Goal: Information Seeking & Learning: Learn about a topic

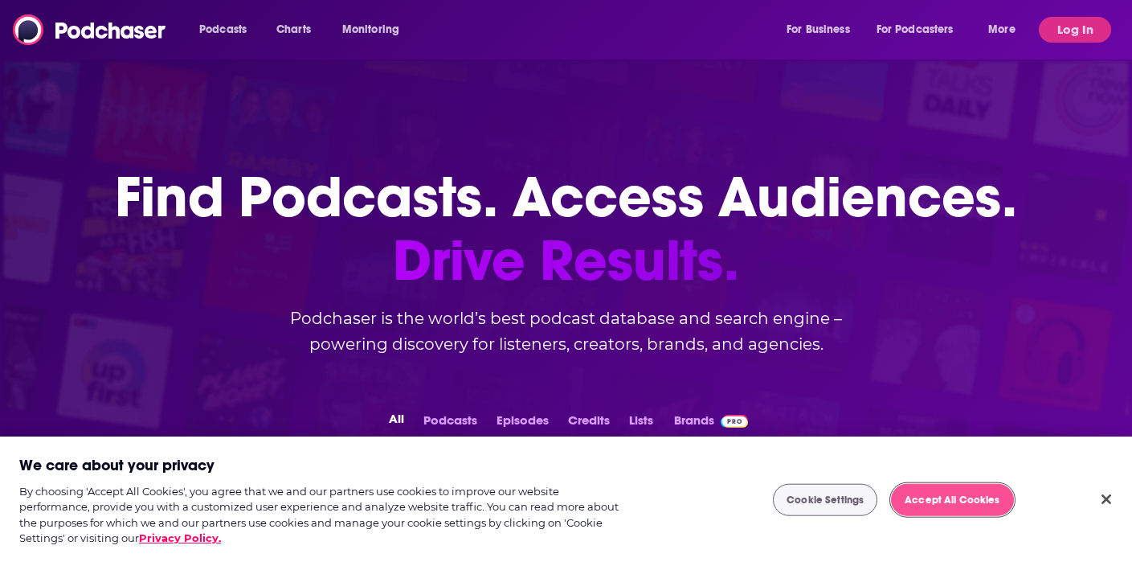
click at [938, 507] on button "Accept All Cookies" at bounding box center [952, 500] width 122 height 32
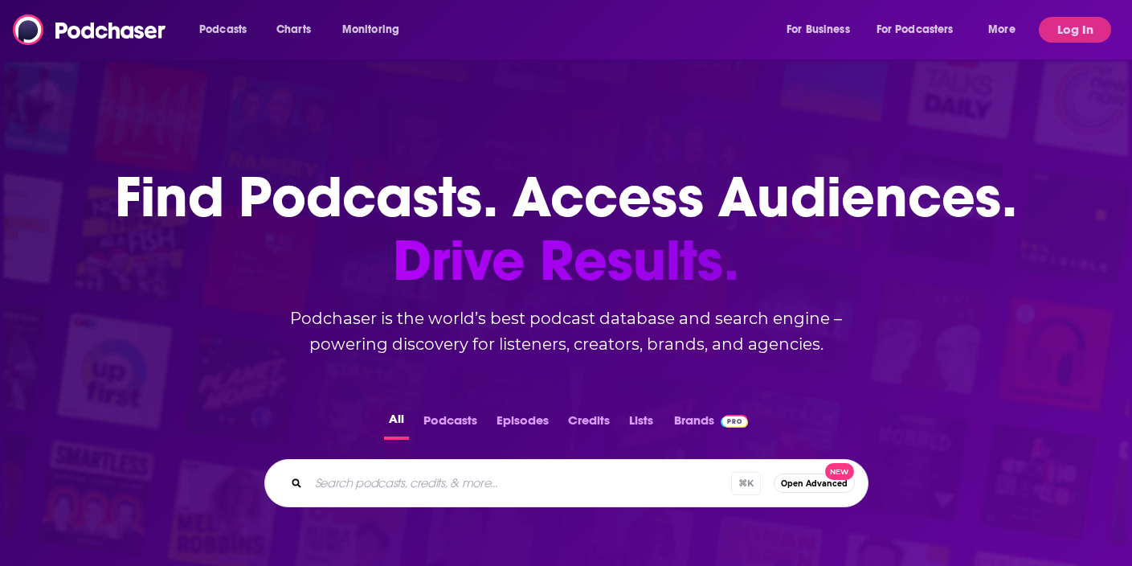
click at [407, 471] on input "Search podcasts, credits, & more..." at bounding box center [520, 483] width 423 height 26
paste input "The Product Market Fit Show"
type input "The Product Market Fit Show"
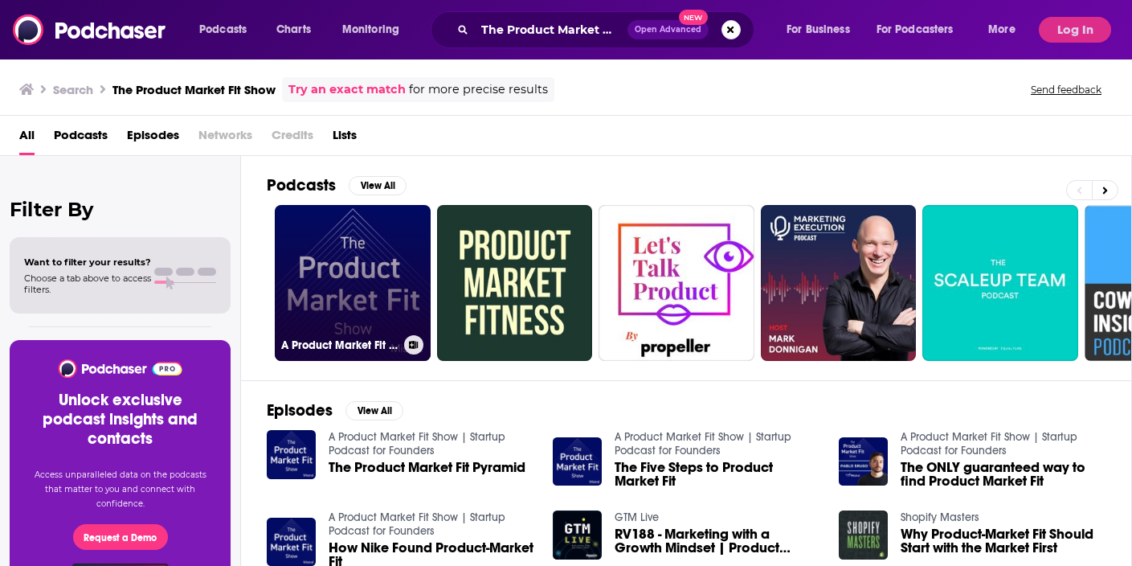
click at [331, 233] on link "A Product Market Fit Show | Startup Podcast for Founders" at bounding box center [353, 283] width 156 height 156
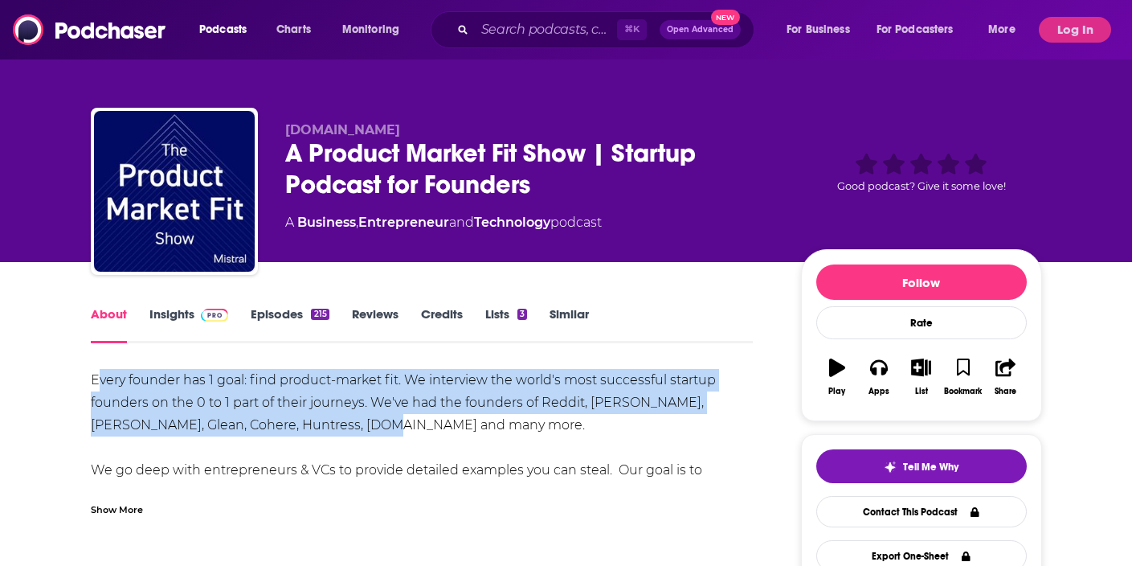
drag, startPoint x: 432, startPoint y: 432, endPoint x: 96, endPoint y: 380, distance: 339.9
click at [96, 380] on div "Every founder has 1 goal: find product-market fit. We interview the world's mos…" at bounding box center [422, 459] width 663 height 180
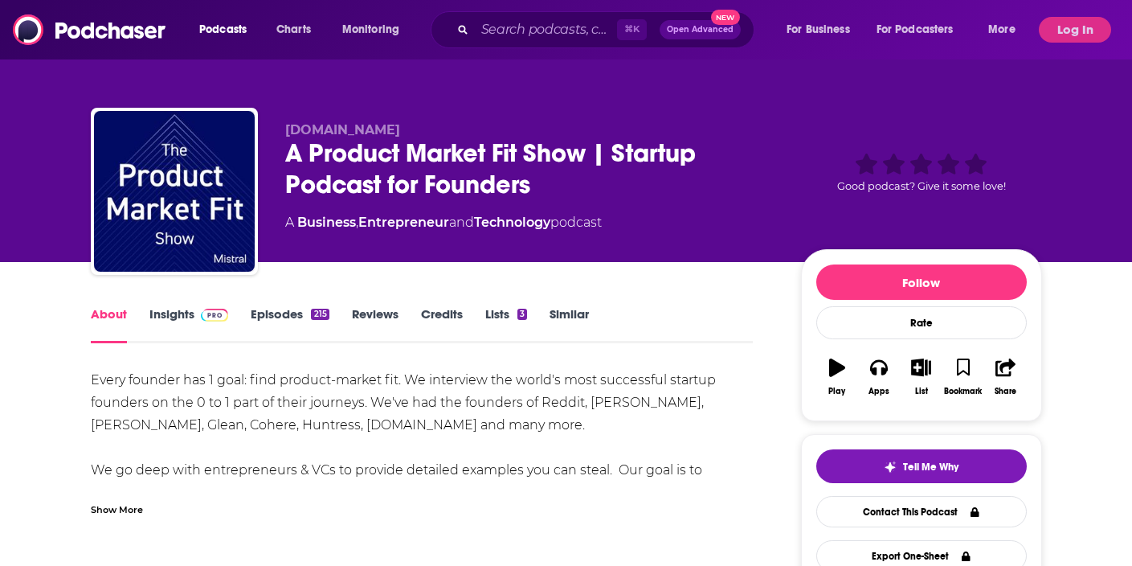
click at [111, 411] on div "Every founder has 1 goal: find product-market fit. We interview the world's mos…" at bounding box center [422, 459] width 663 height 180
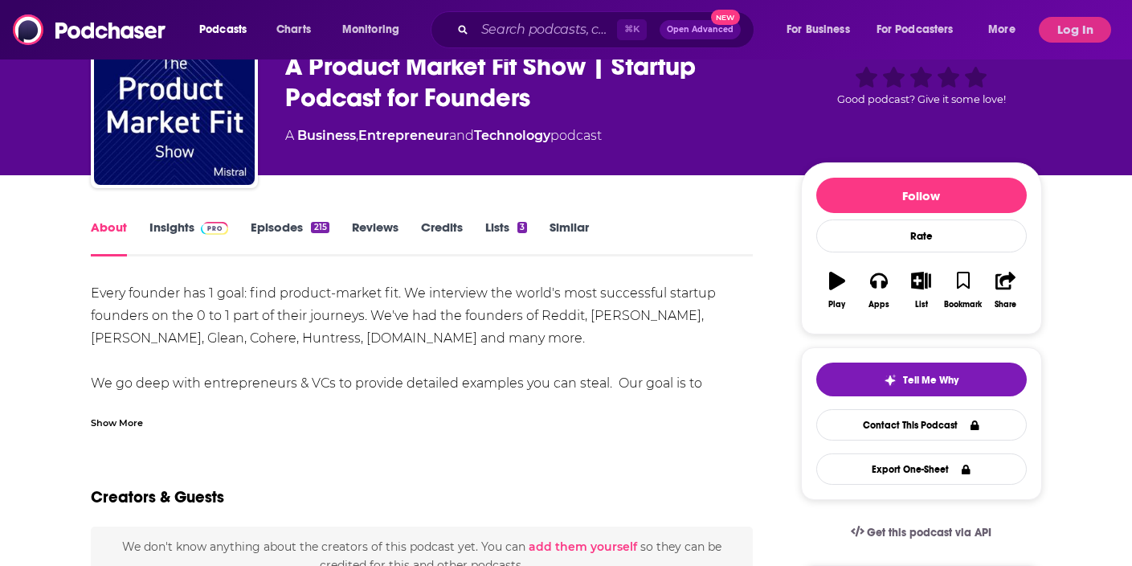
scroll to position [94, 0]
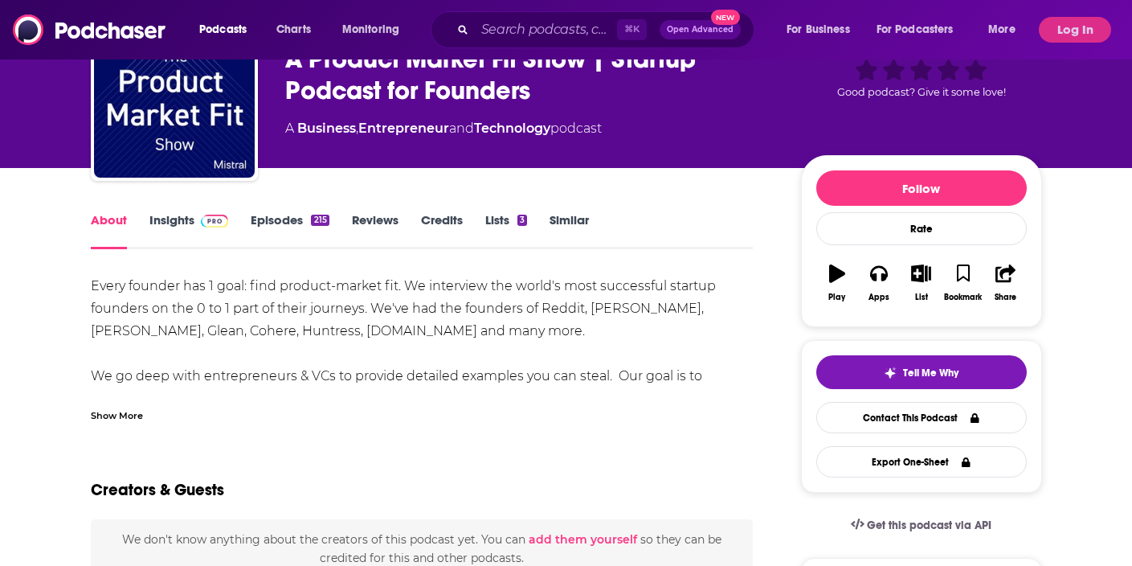
click at [133, 413] on div "Show More" at bounding box center [117, 414] width 52 height 15
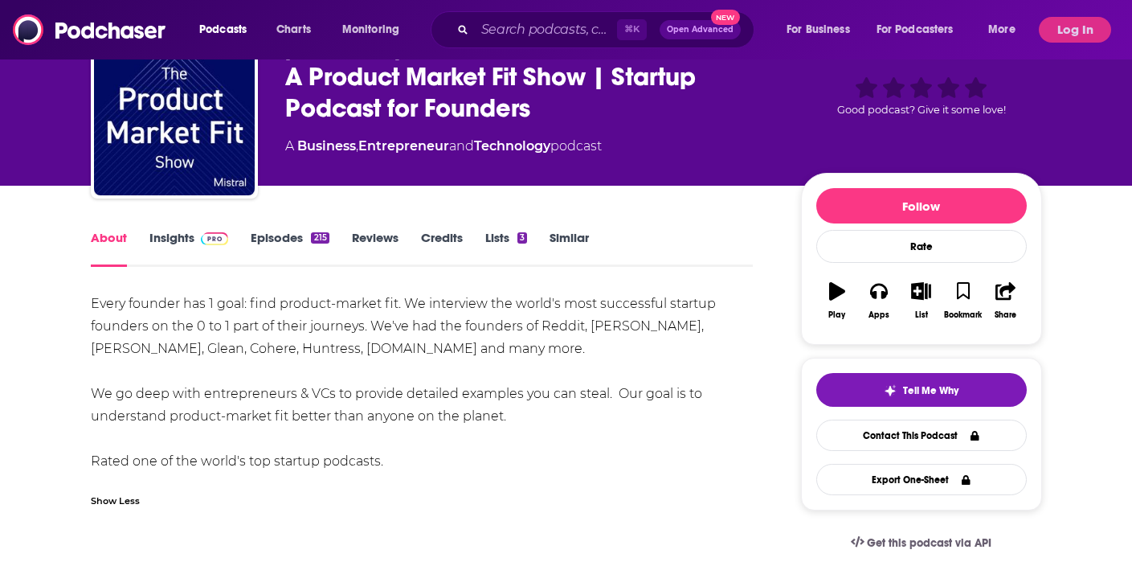
scroll to position [71, 0]
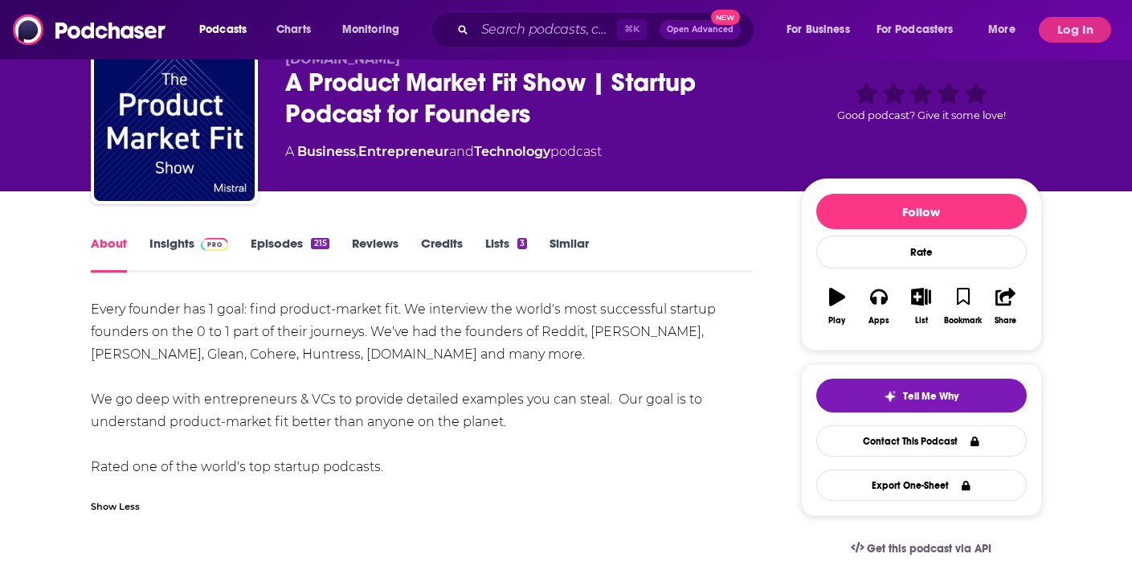
drag, startPoint x: 406, startPoint y: 311, endPoint x: 440, endPoint y: 475, distance: 167.6
click at [440, 475] on div "Every founder has 1 goal: find product-market fit. We interview the world's mos…" at bounding box center [422, 388] width 663 height 180
copy div "We interview the world's most successful startup founders on the 0 to 1 part of…"
click at [603, 347] on div "Every founder has 1 goal: find product-market fit. We interview the world's mos…" at bounding box center [422, 388] width 663 height 180
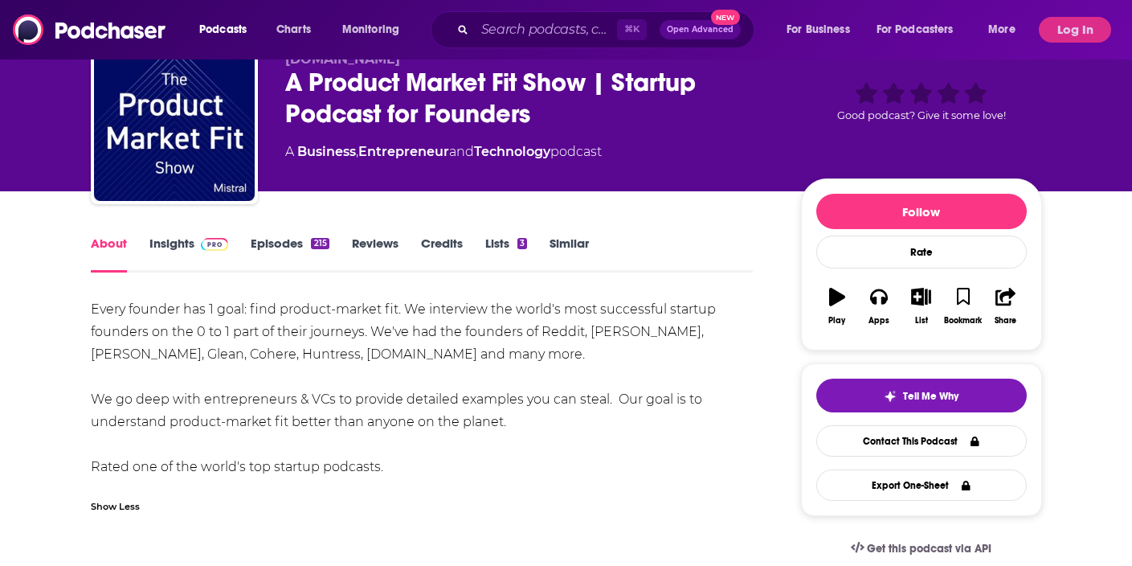
click at [191, 241] on link "Insights" at bounding box center [189, 253] width 80 height 37
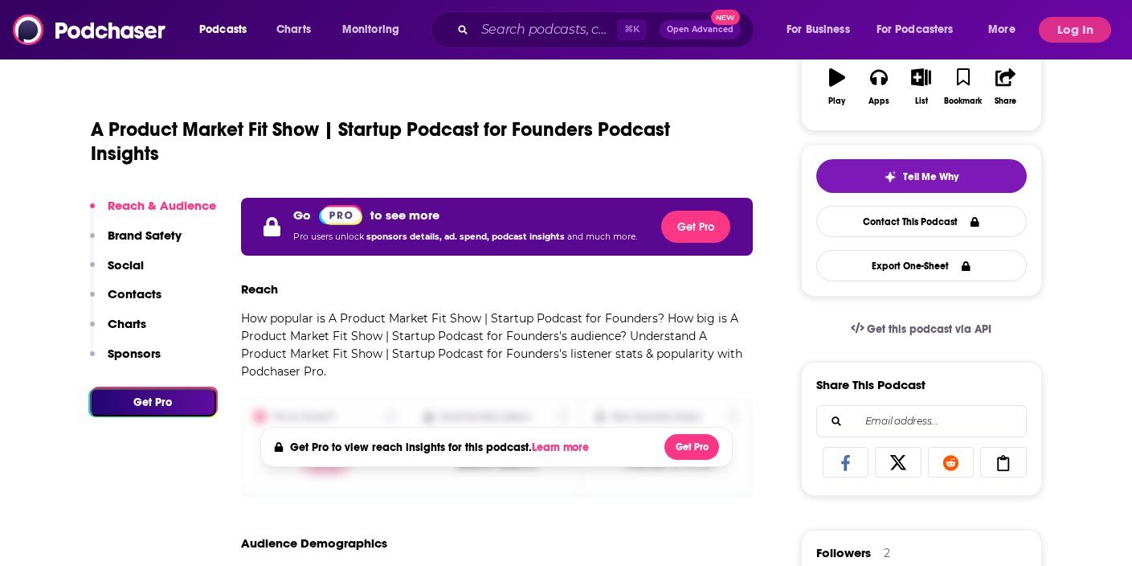
scroll to position [278, 0]
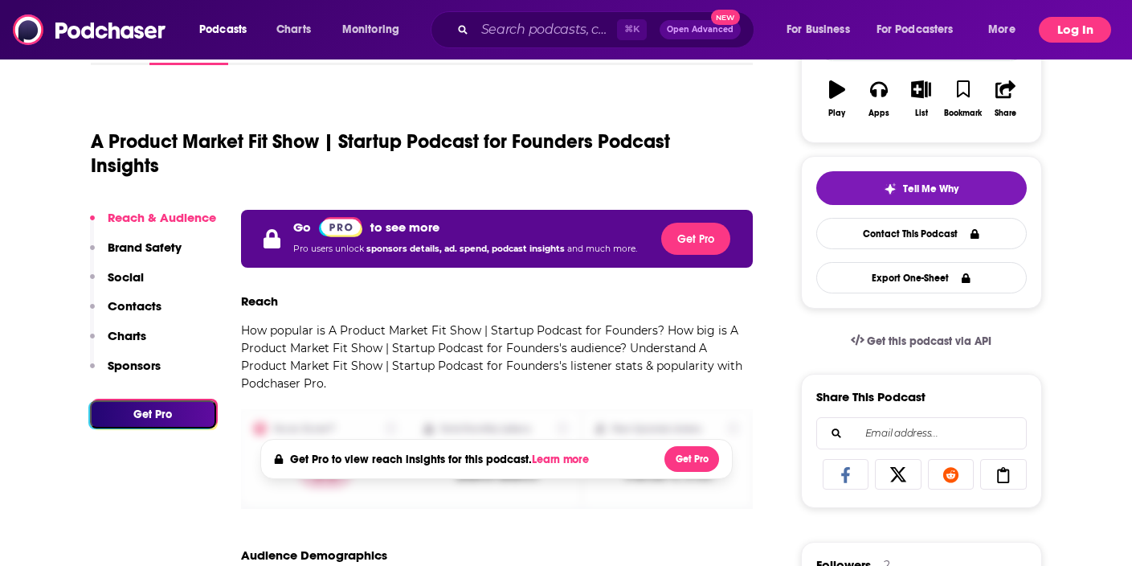
click at [1058, 23] on button "Log In" at bounding box center [1075, 30] width 72 height 26
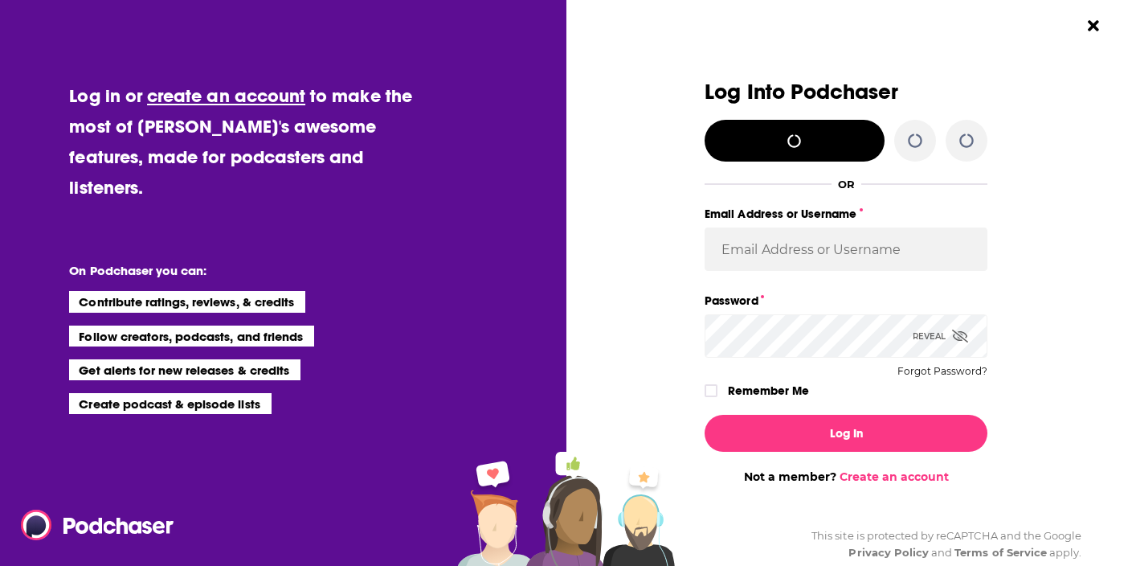
scroll to position [0, 0]
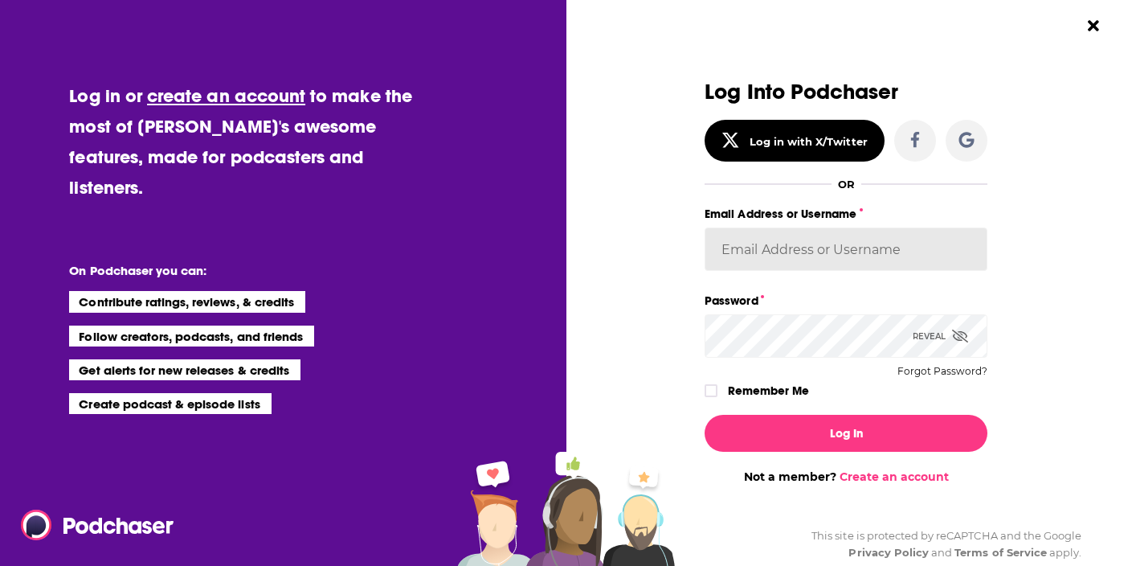
type input "WachsmanNY"
click at [762, 253] on input "WachsmanNY" at bounding box center [846, 248] width 283 height 43
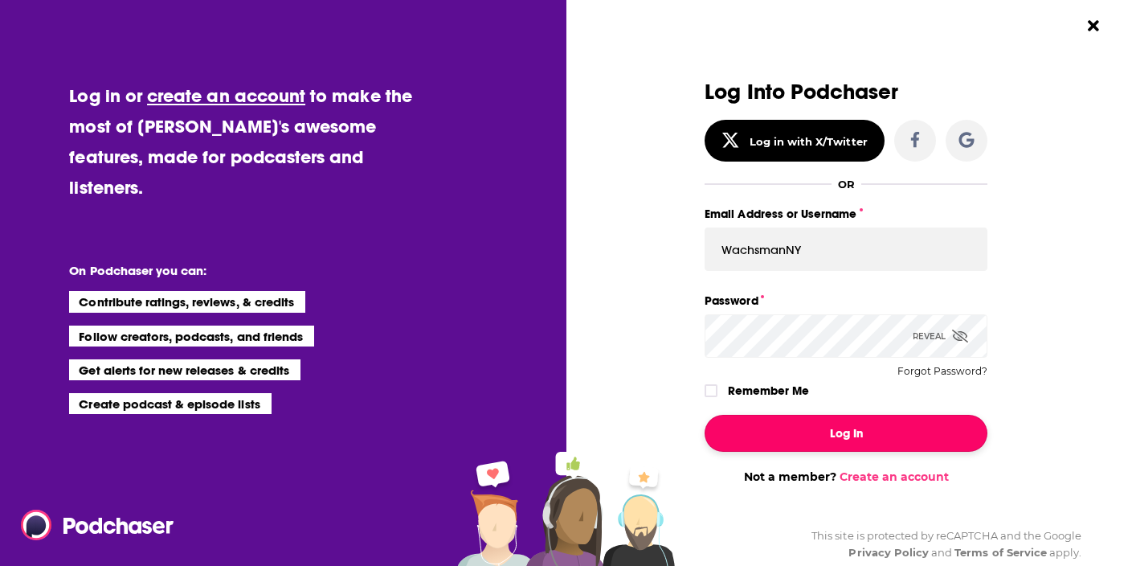
click at [739, 433] on button "Log In" at bounding box center [846, 433] width 283 height 37
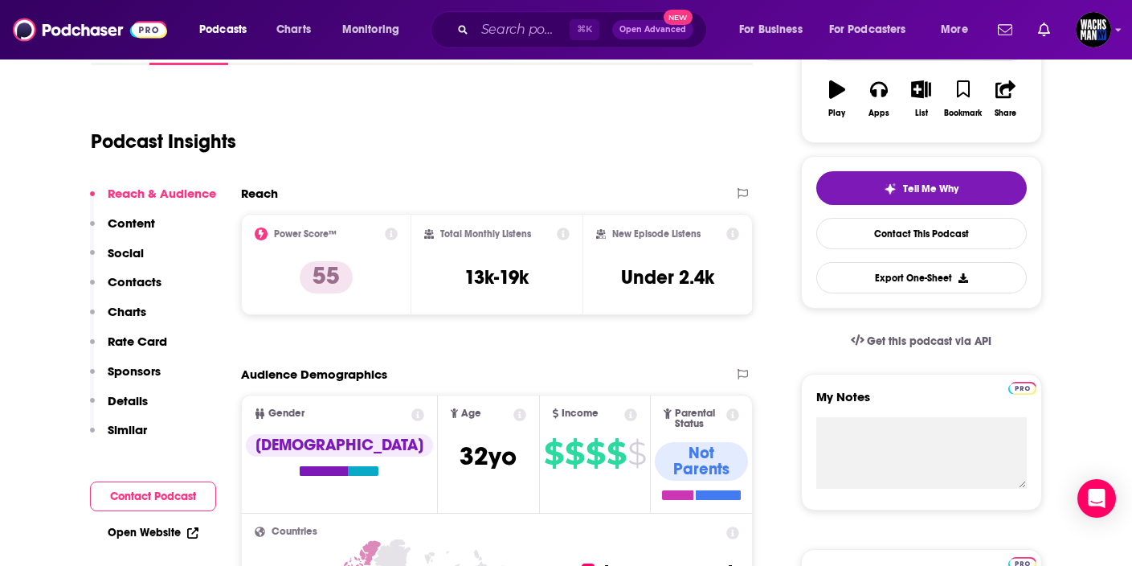
scroll to position [279, 0]
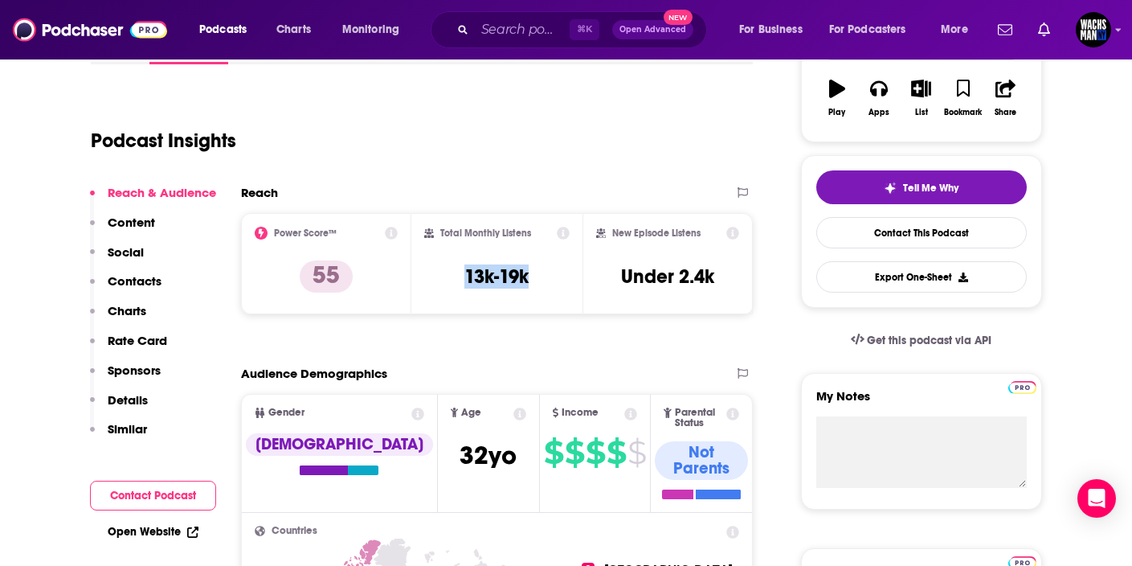
drag, startPoint x: 449, startPoint y: 276, endPoint x: 545, endPoint y: 279, distance: 95.7
click at [545, 279] on div "Total Monthly Listens 13k-19k" at bounding box center [496, 264] width 145 height 74
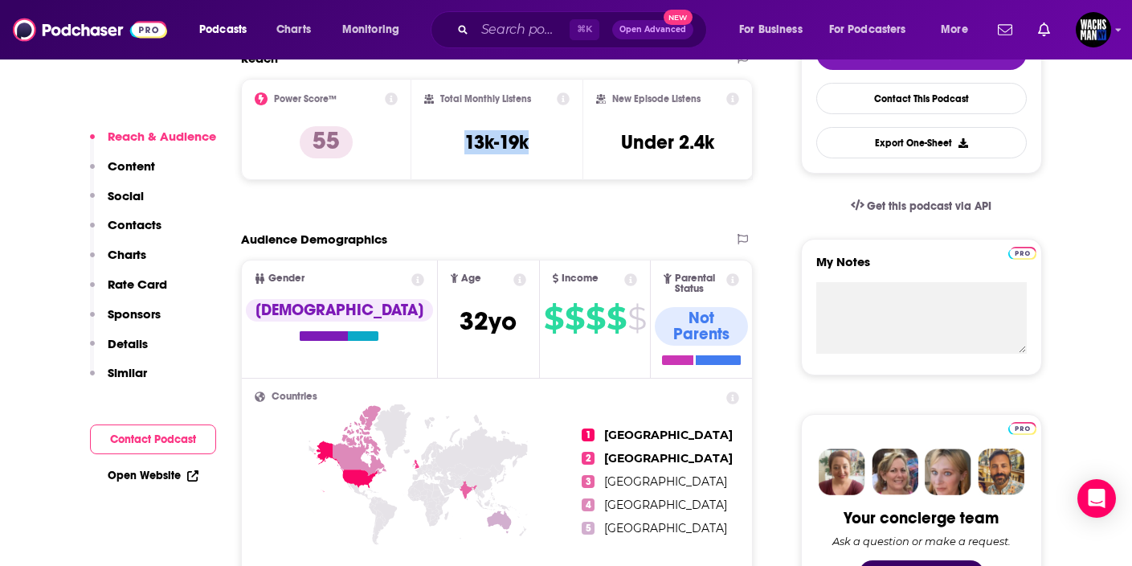
scroll to position [411, 0]
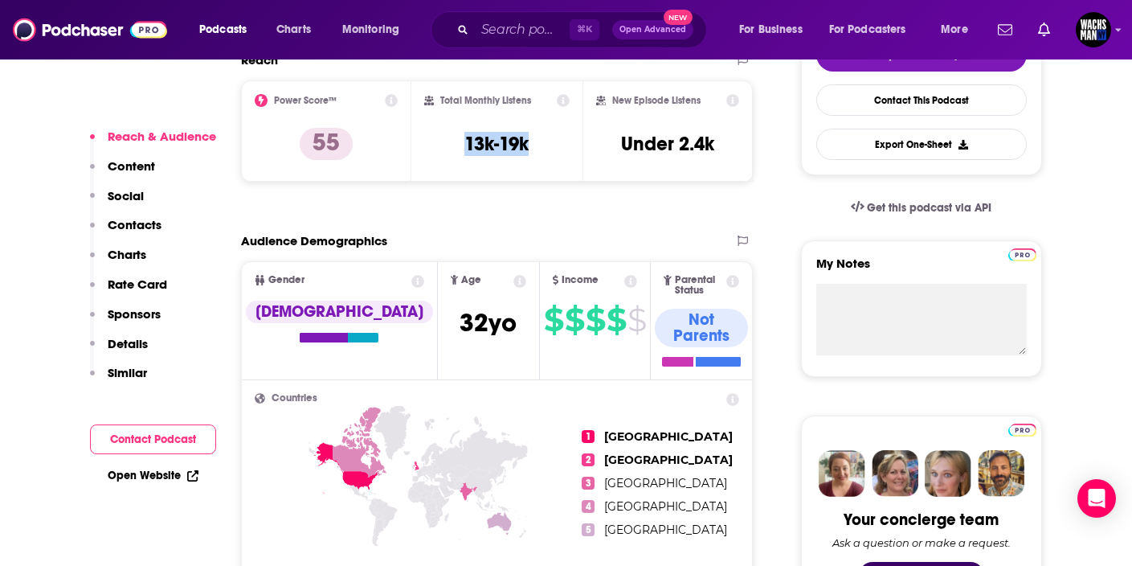
copy h3 "13k-19k"
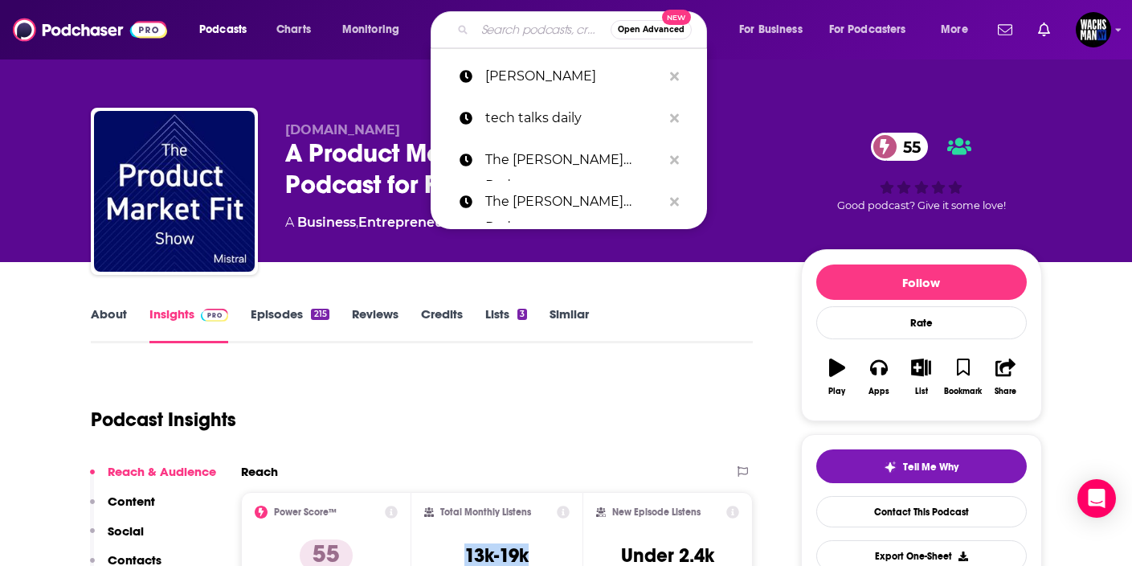
click at [515, 22] on input "Search podcasts, credits, & more..." at bounding box center [543, 30] width 136 height 26
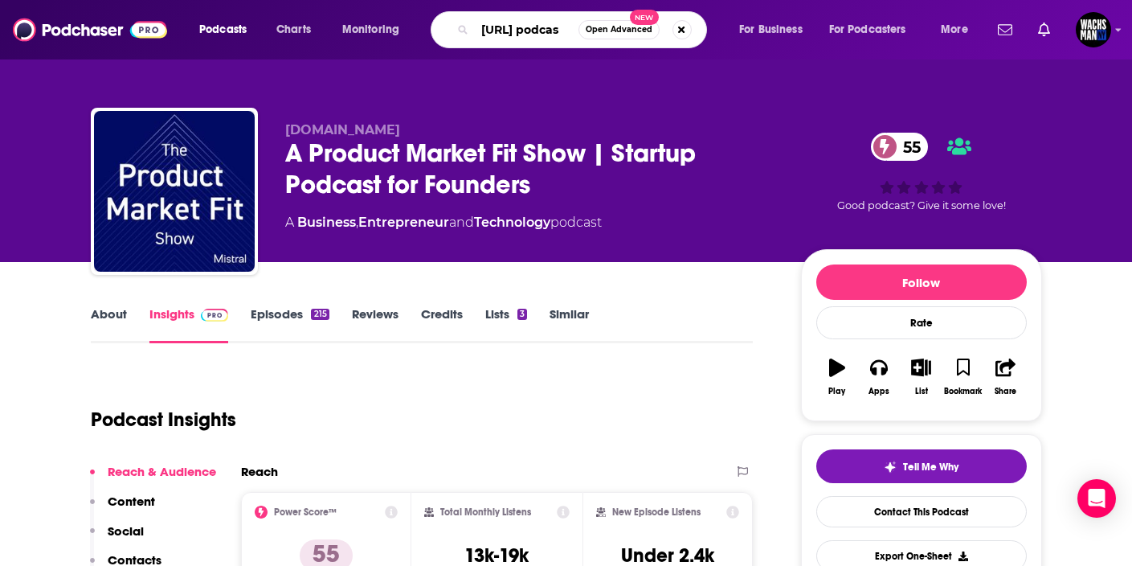
type input "[URL] podcast"
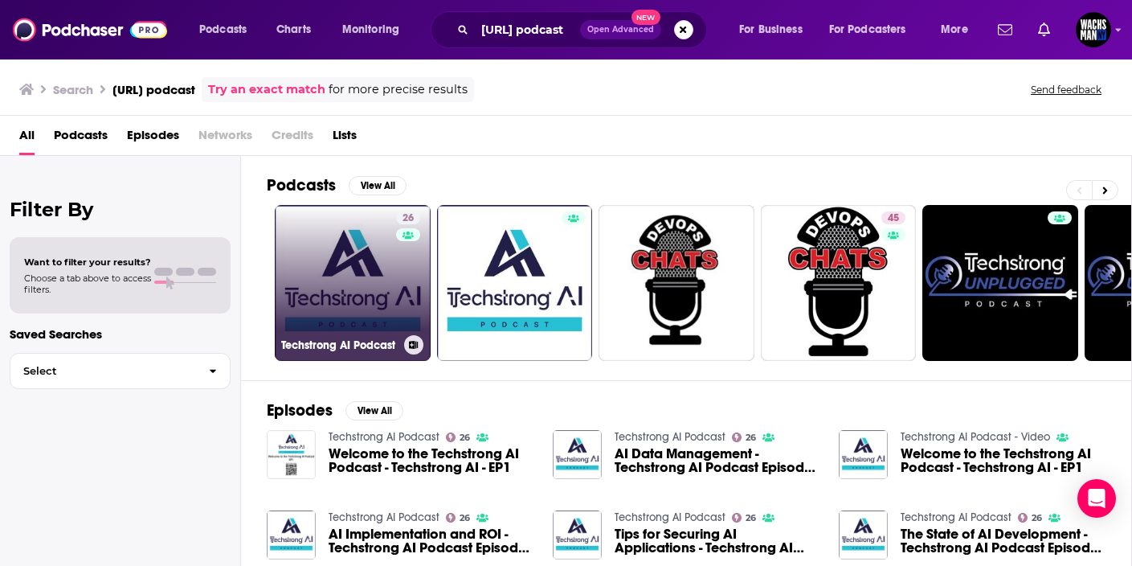
click at [329, 279] on link "26 Techstrong AI Podcast" at bounding box center [353, 283] width 156 height 156
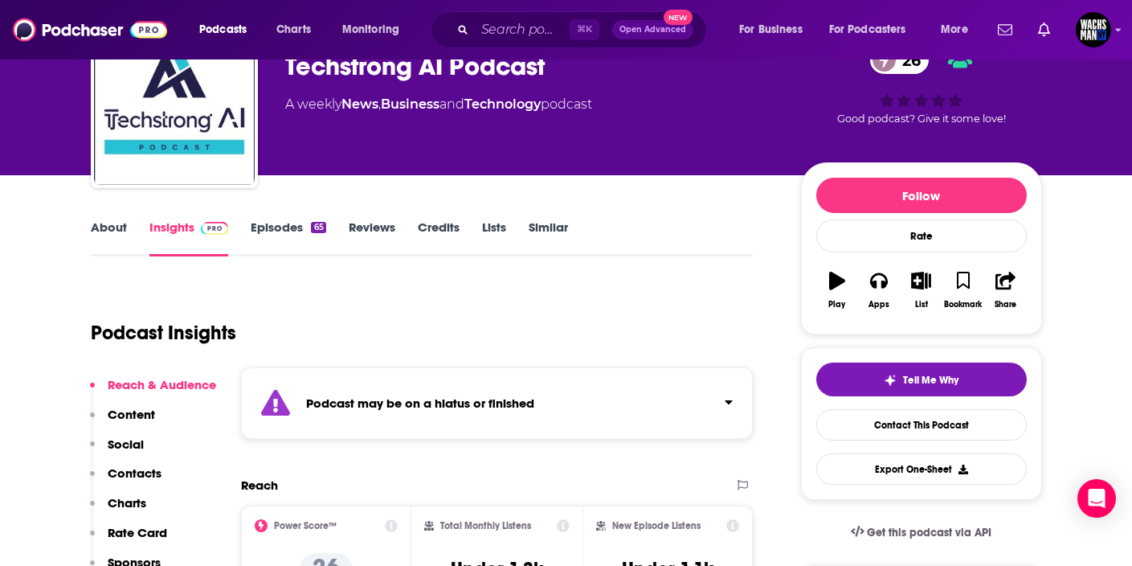
scroll to position [112, 0]
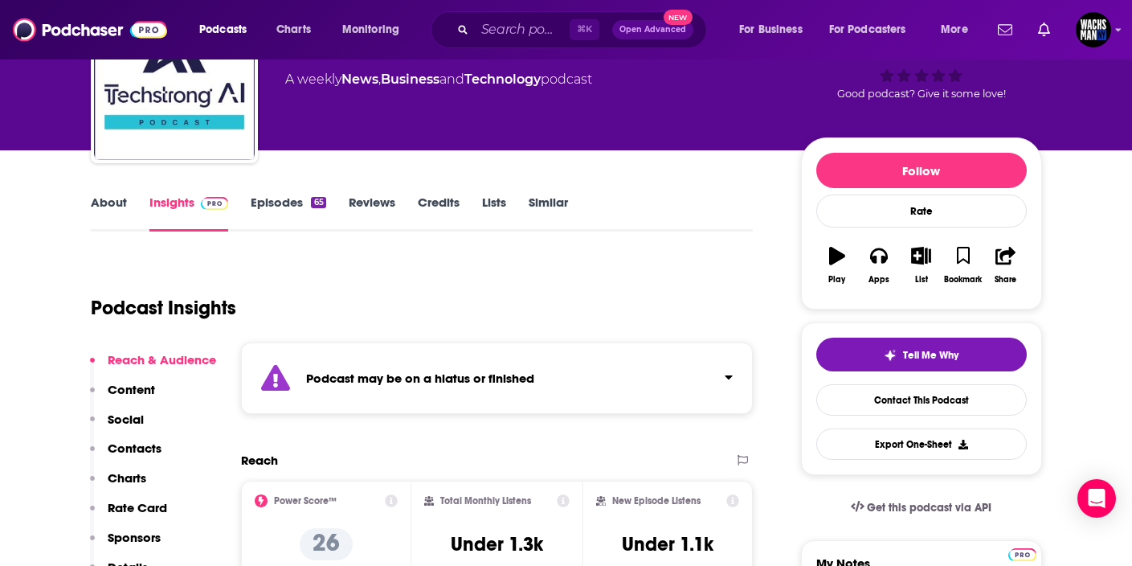
click at [255, 207] on link "Episodes 65" at bounding box center [288, 212] width 75 height 37
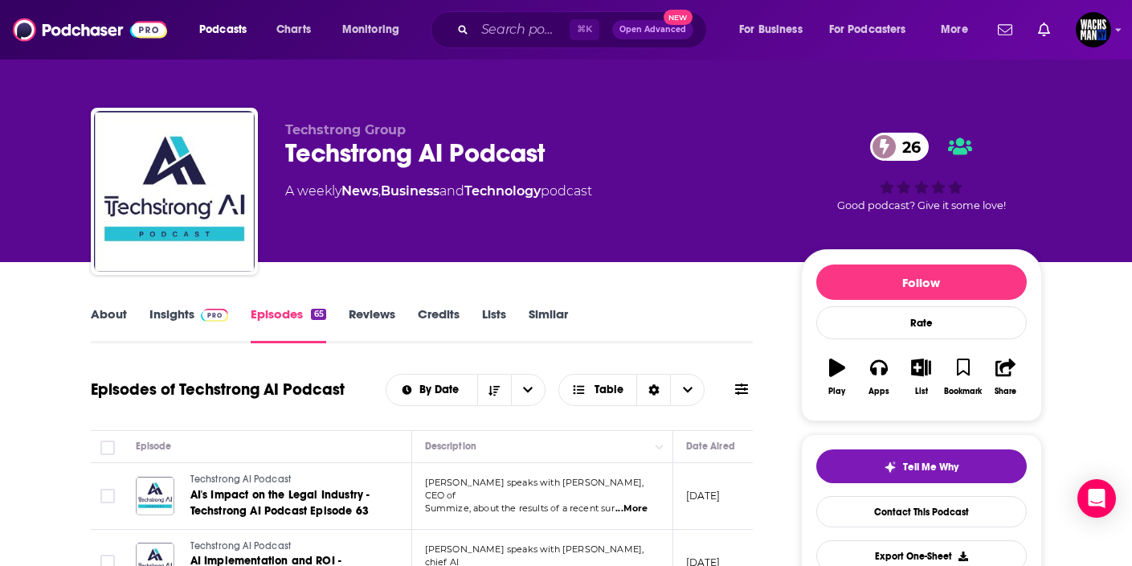
click at [170, 320] on link "Insights" at bounding box center [189, 324] width 80 height 37
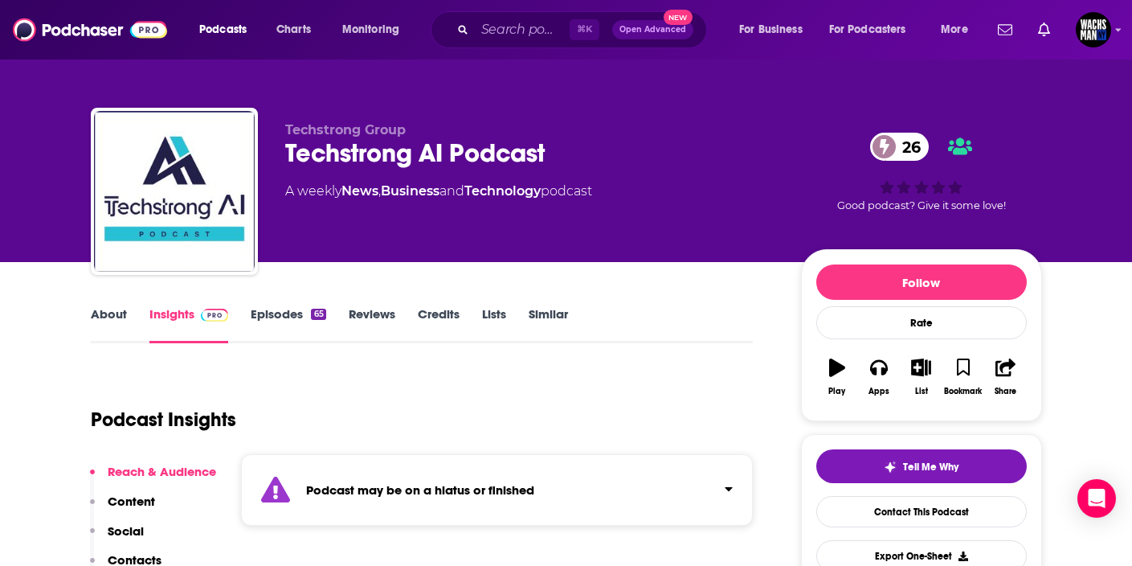
click at [281, 311] on link "Episodes 65" at bounding box center [288, 324] width 75 height 37
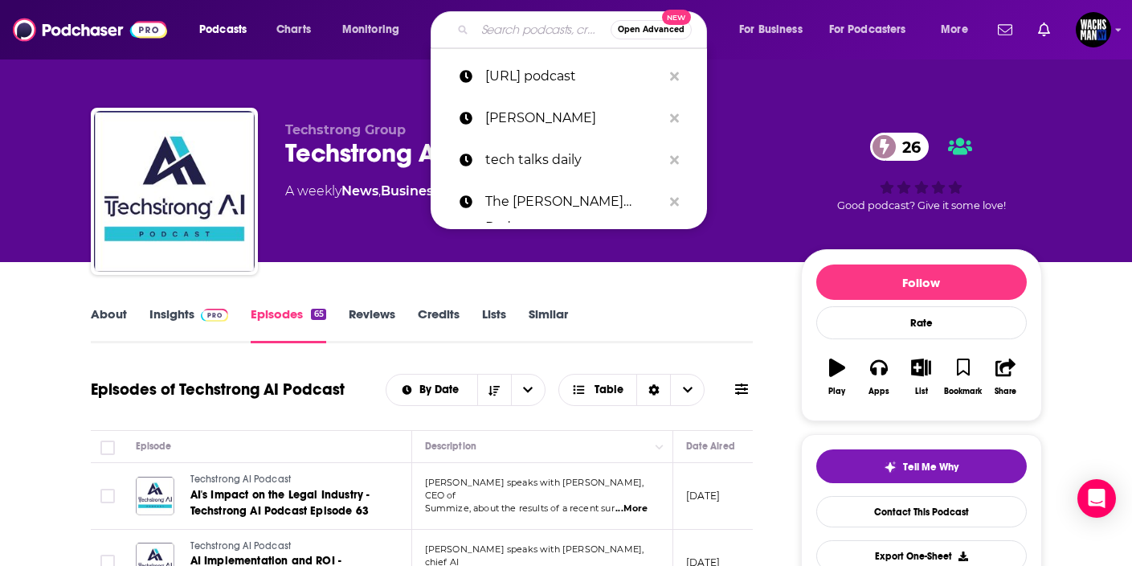
click at [519, 41] on input "Search podcasts, credits, & more..." at bounding box center [543, 30] width 136 height 26
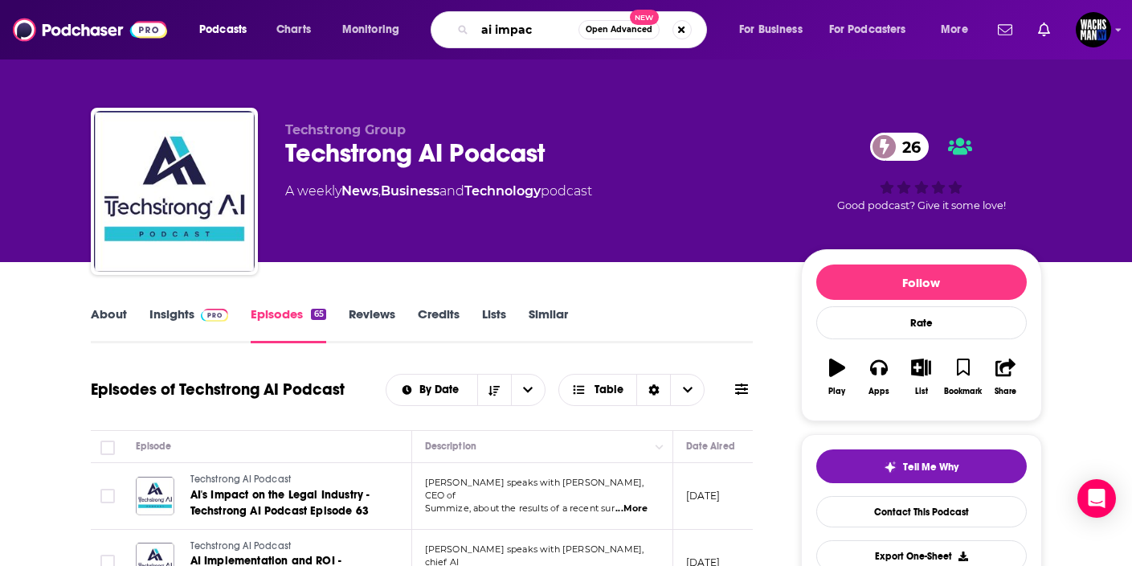
type input "ai impact"
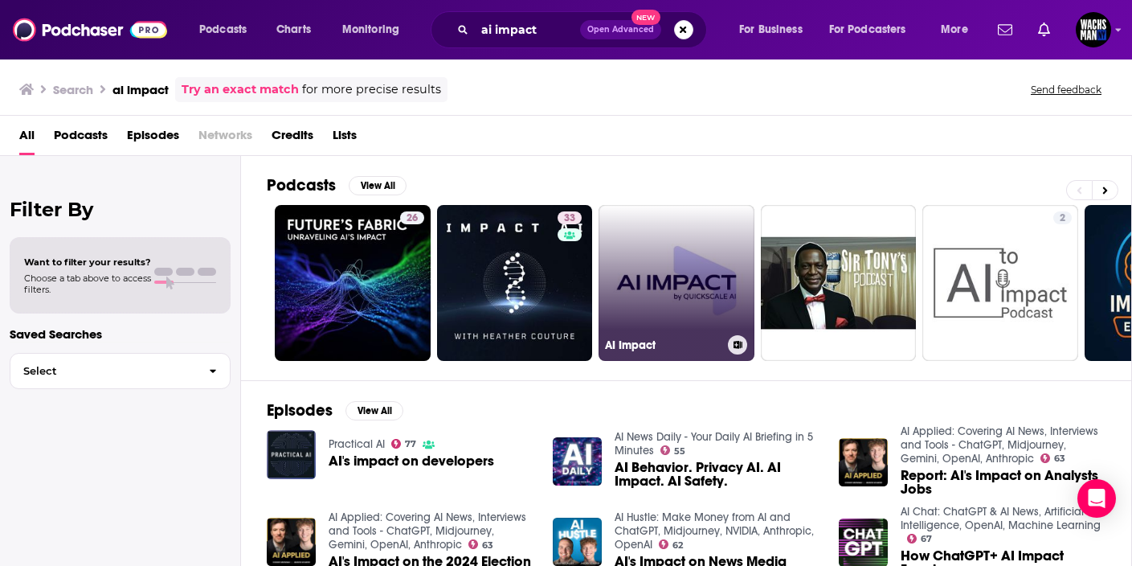
click at [654, 265] on link "AI Impact" at bounding box center [677, 283] width 156 height 156
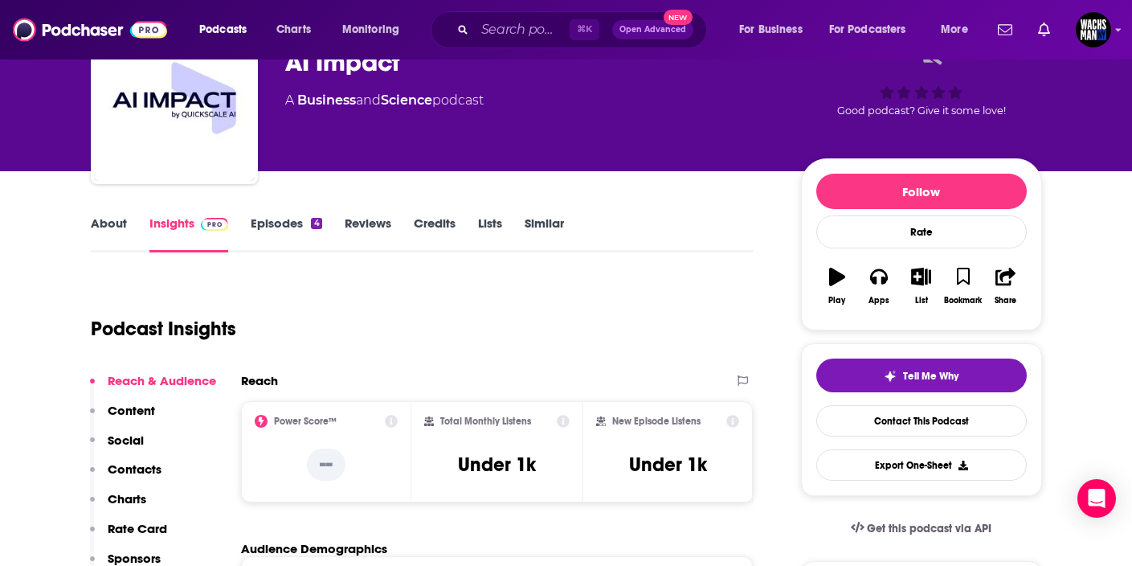
scroll to position [89, 0]
